Goal: Find specific page/section: Find specific page/section

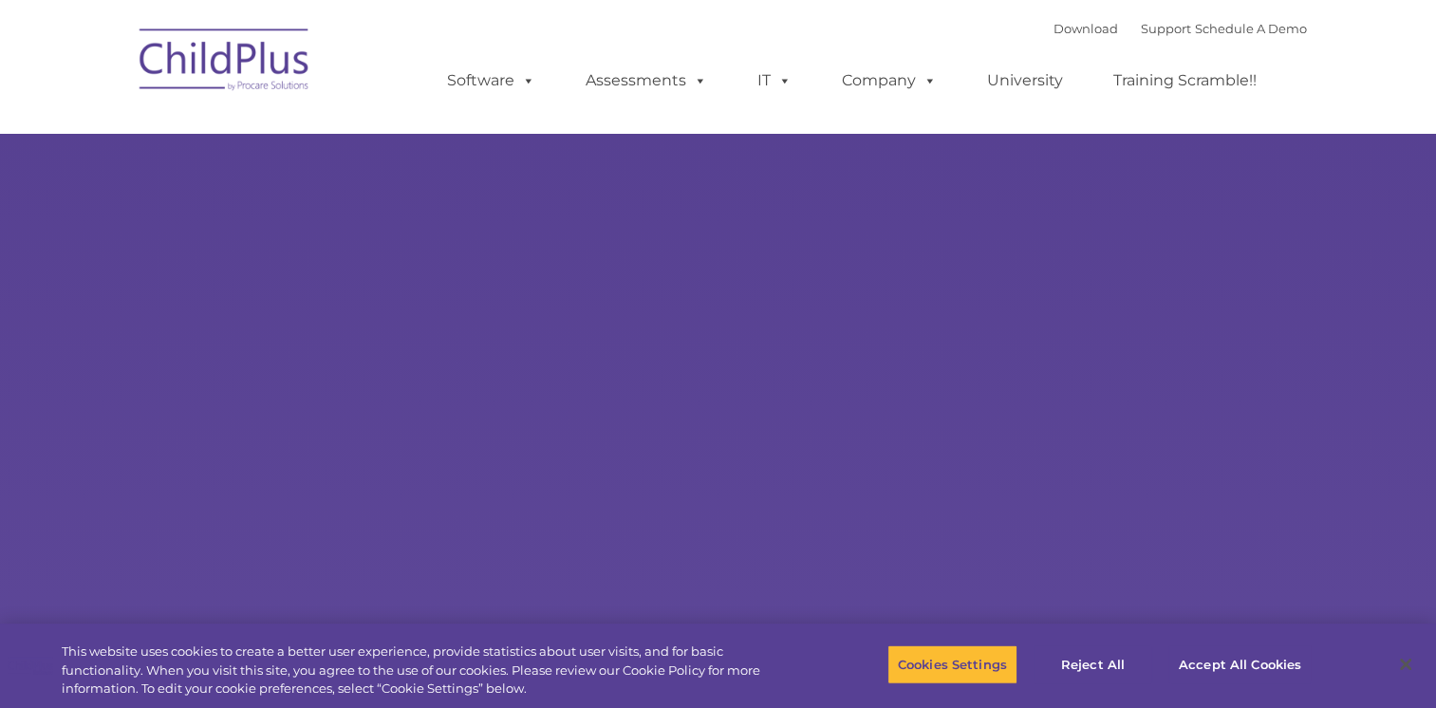
type input ""
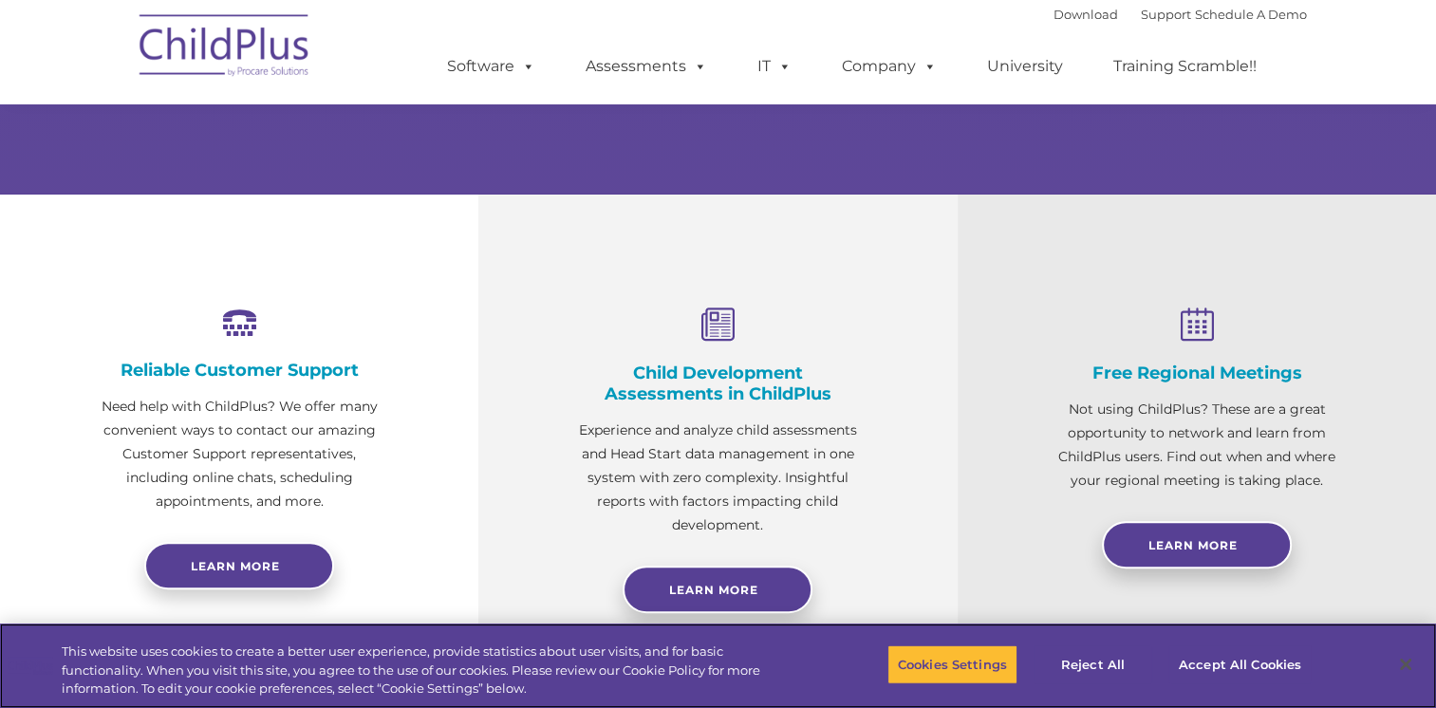
scroll to position [537, 0]
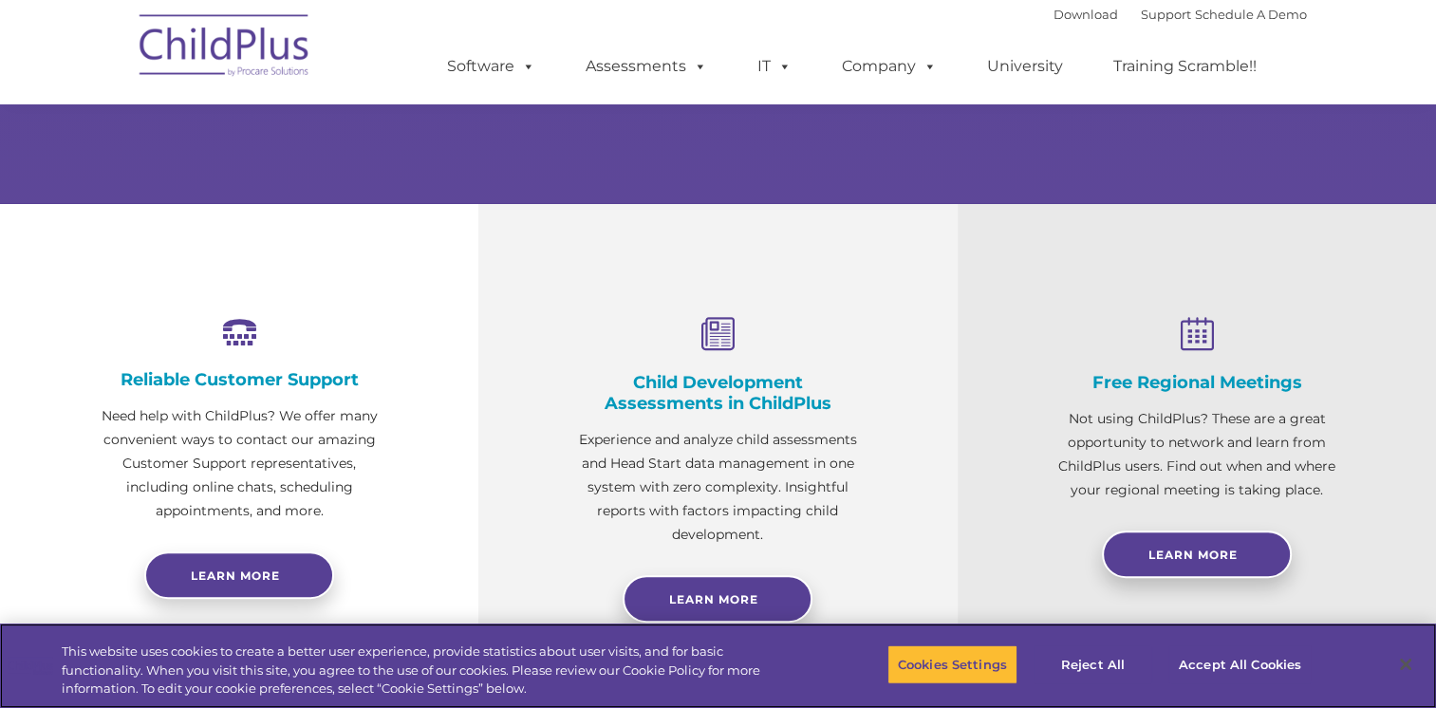
select select "MEDIUM"
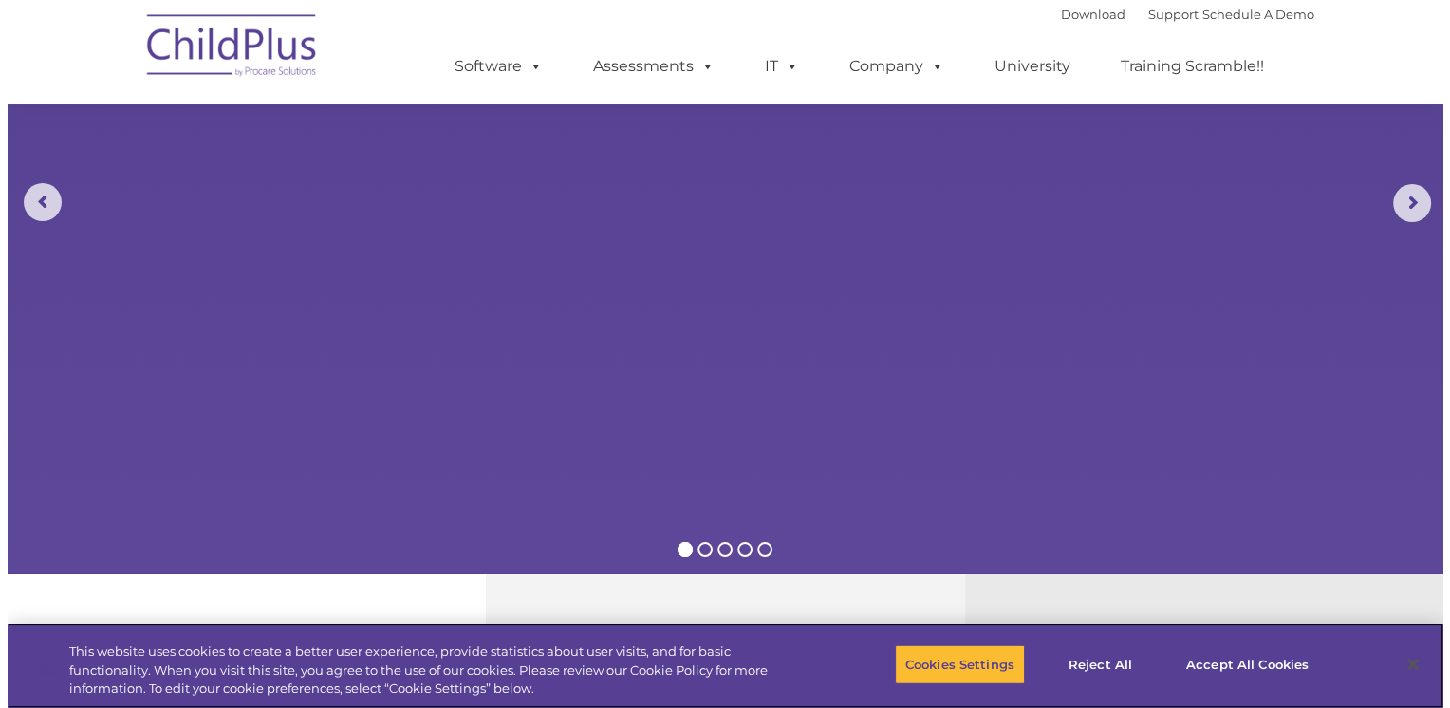
scroll to position [0, 0]
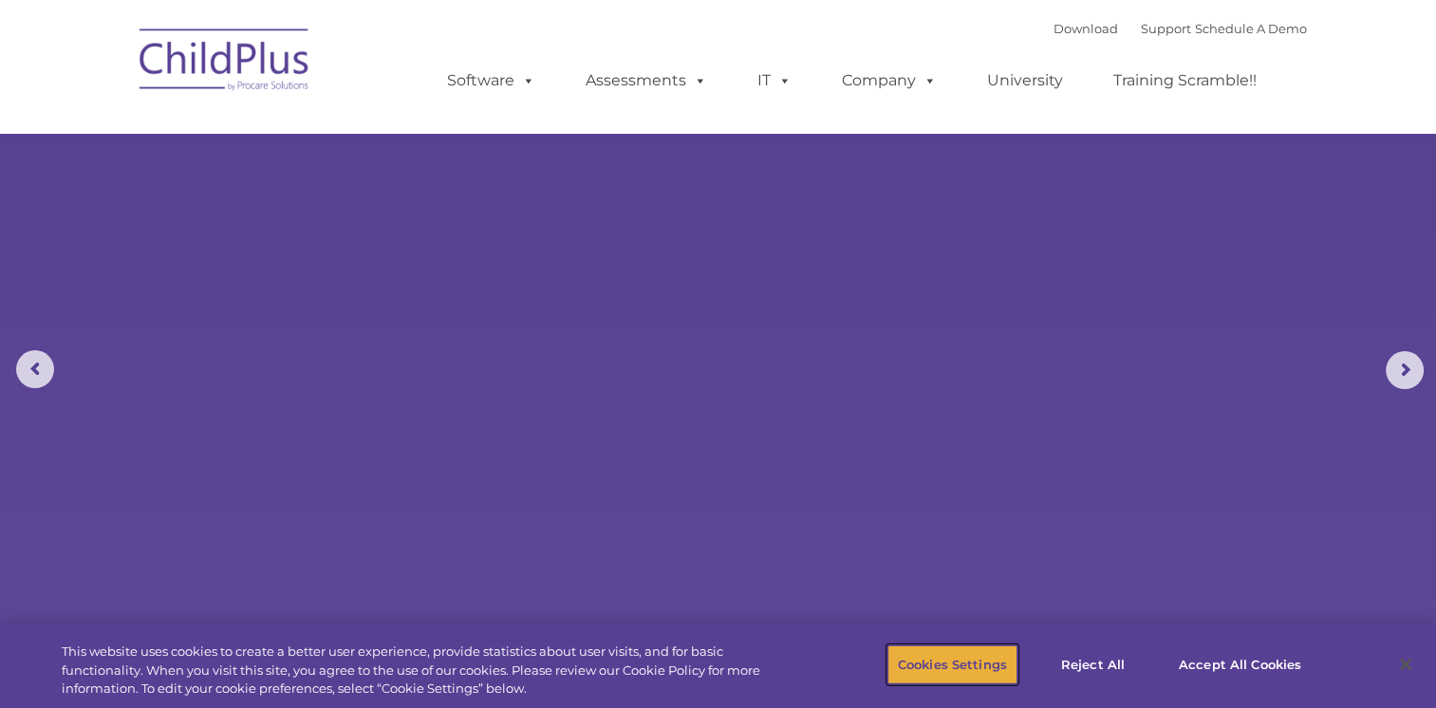
click at [960, 662] on button "Cookies Settings" at bounding box center [952, 664] width 130 height 40
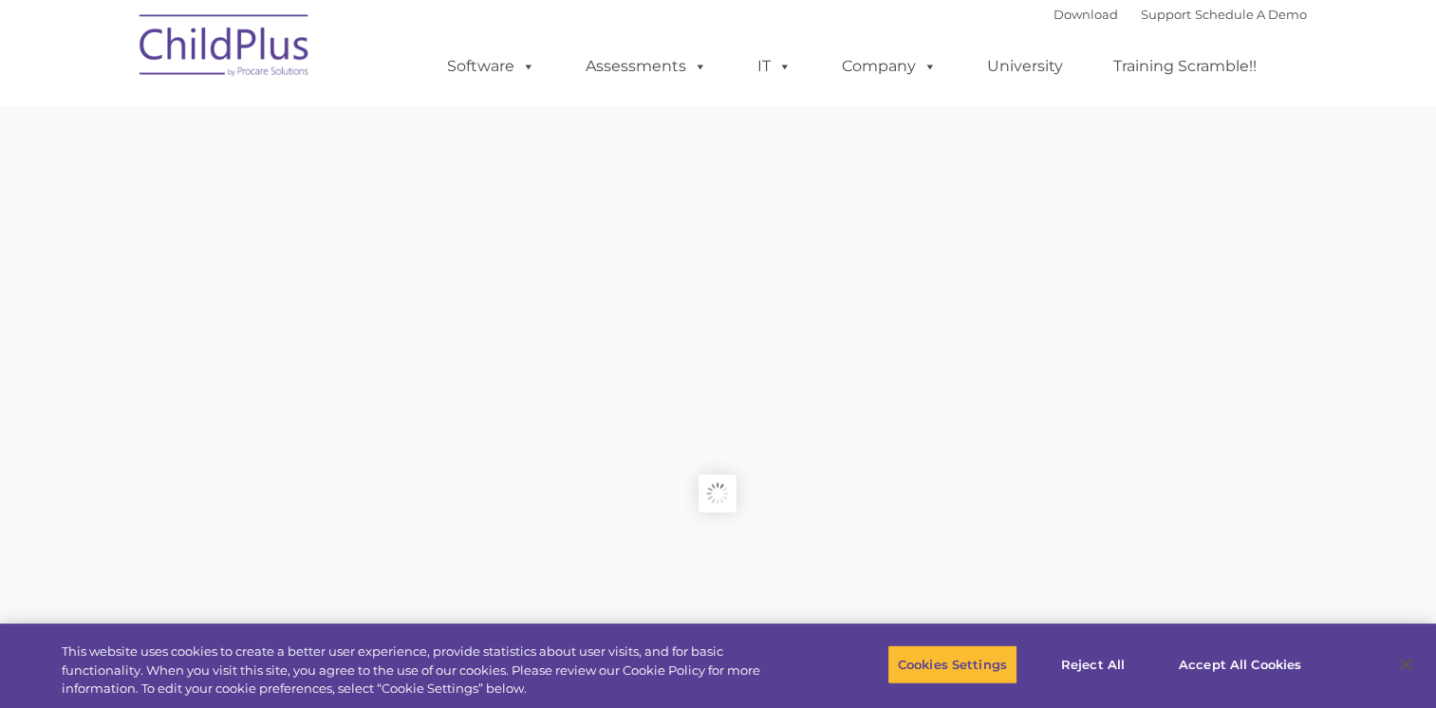
type input ""
